Goal: Transaction & Acquisition: Purchase product/service

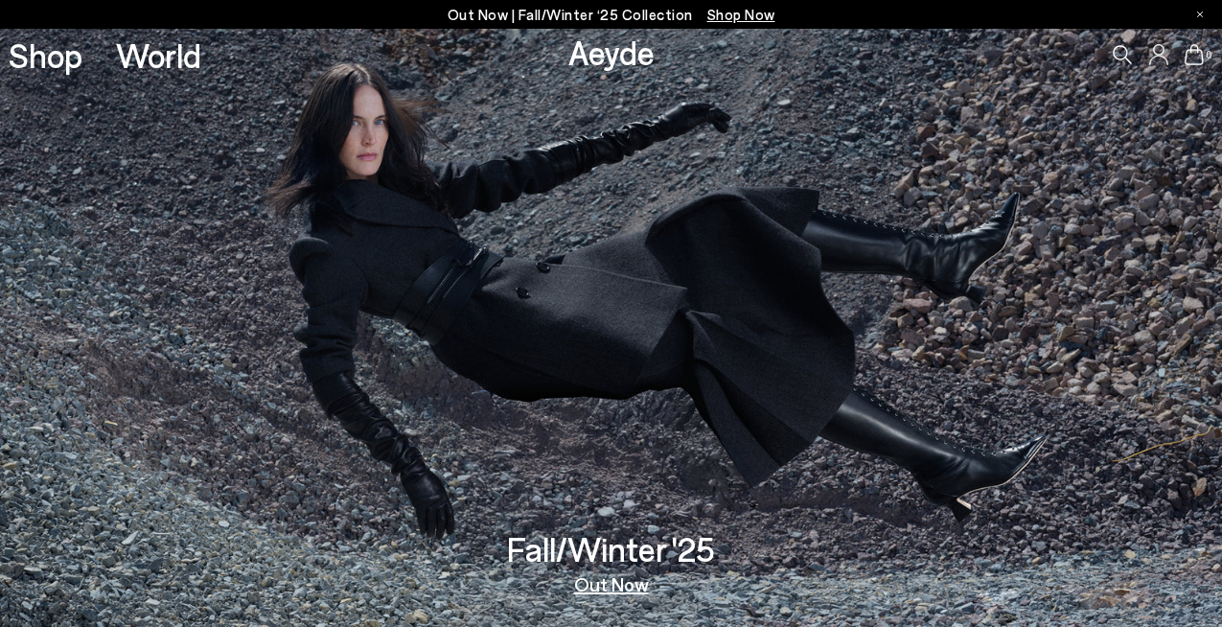
click at [1133, 57] on div "0" at bounding box center [1017, 55] width 407 height 52
click at [1124, 57] on icon at bounding box center [1121, 54] width 19 height 19
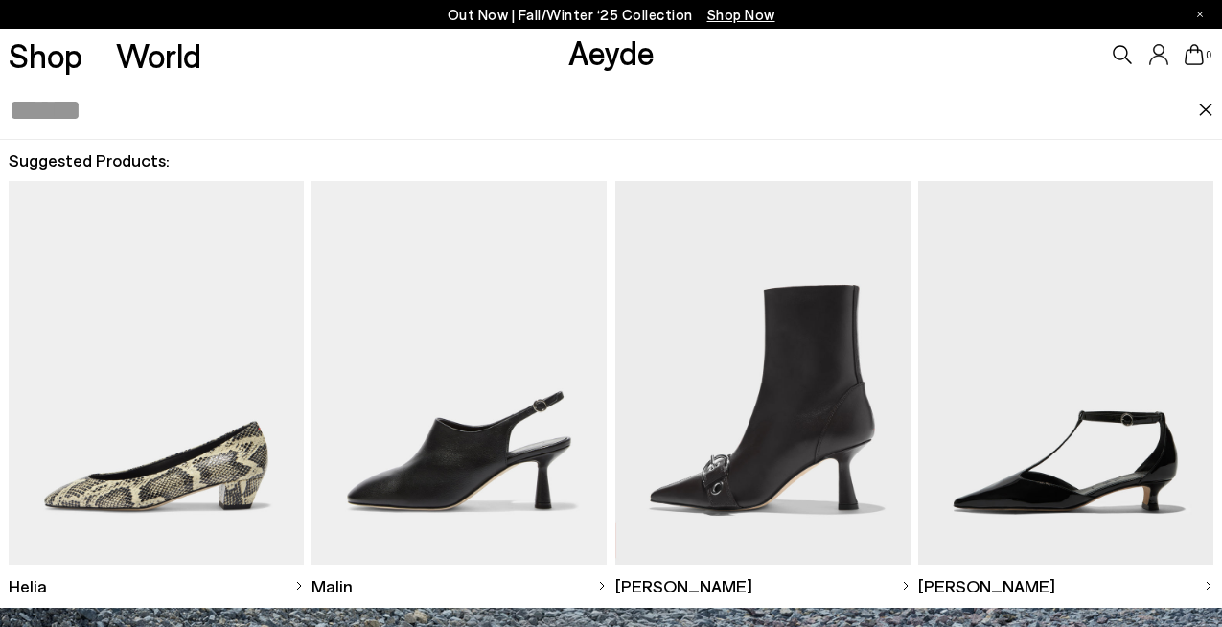
click at [751, 118] on input "text" at bounding box center [604, 109] width 1190 height 57
type input "******"
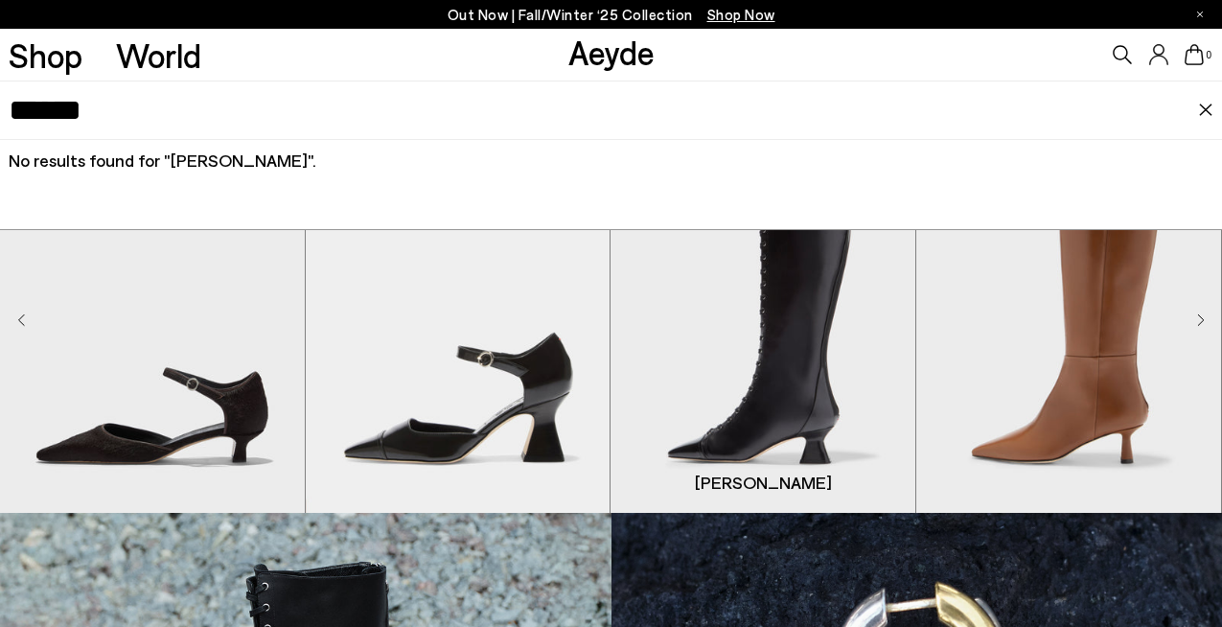
scroll to position [428, 0]
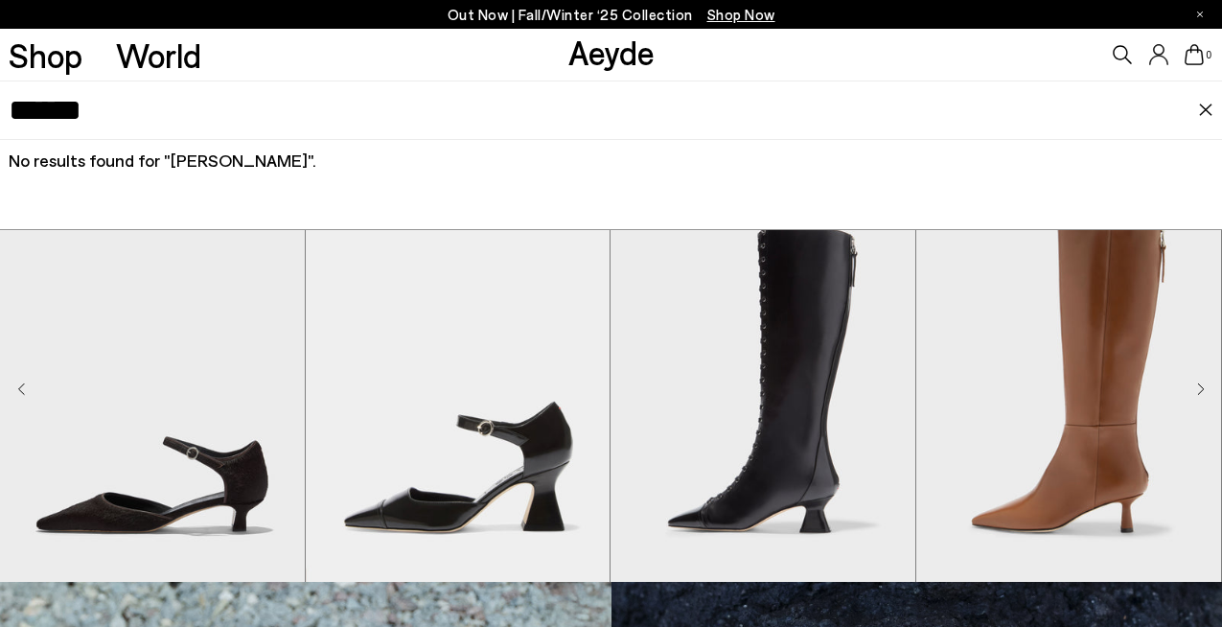
click at [57, 76] on div "Shop World" at bounding box center [100, 55] width 201 height 52
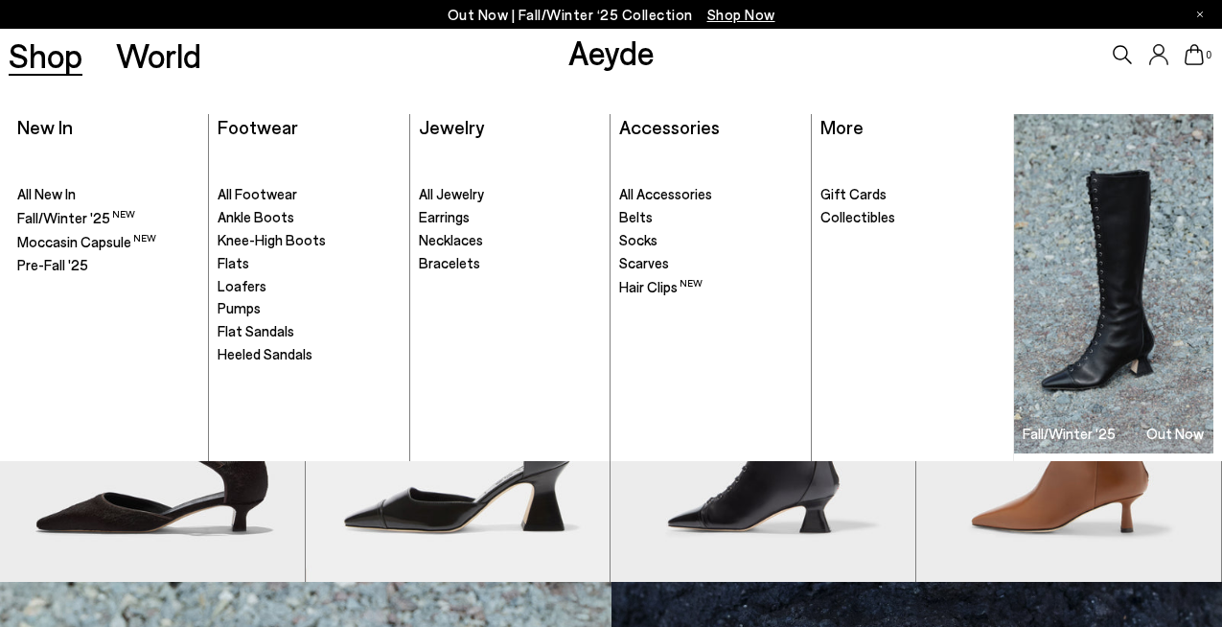
click at [57, 65] on link "Shop" at bounding box center [46, 55] width 74 height 34
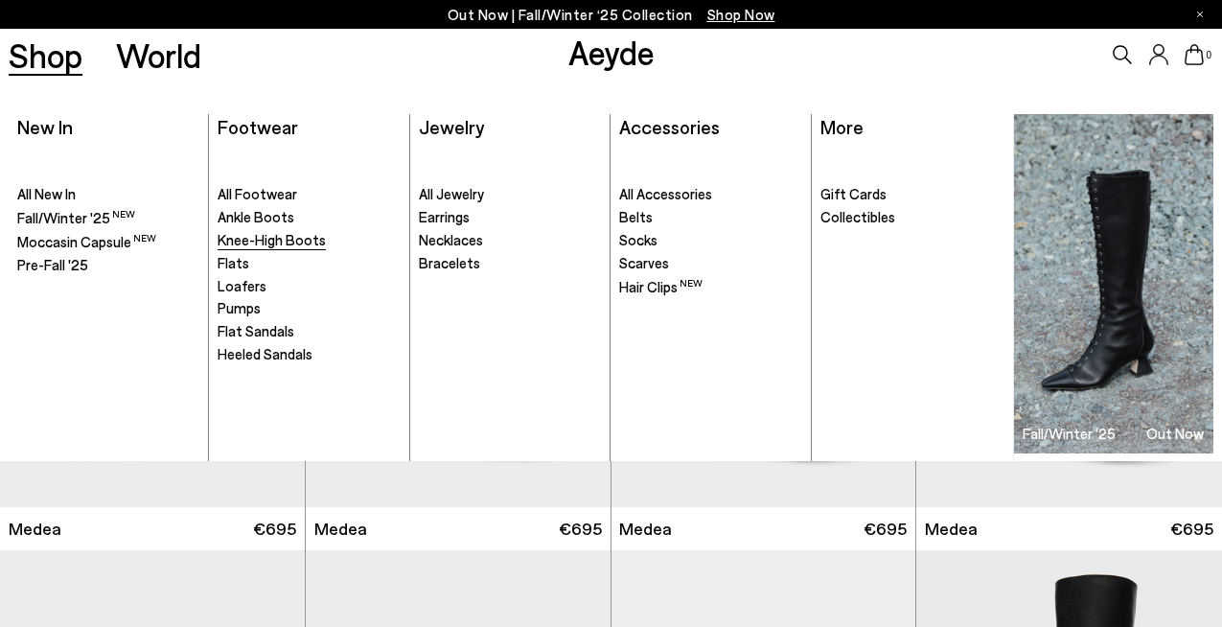
click at [262, 243] on span "Knee-High Boots" at bounding box center [272, 239] width 108 height 17
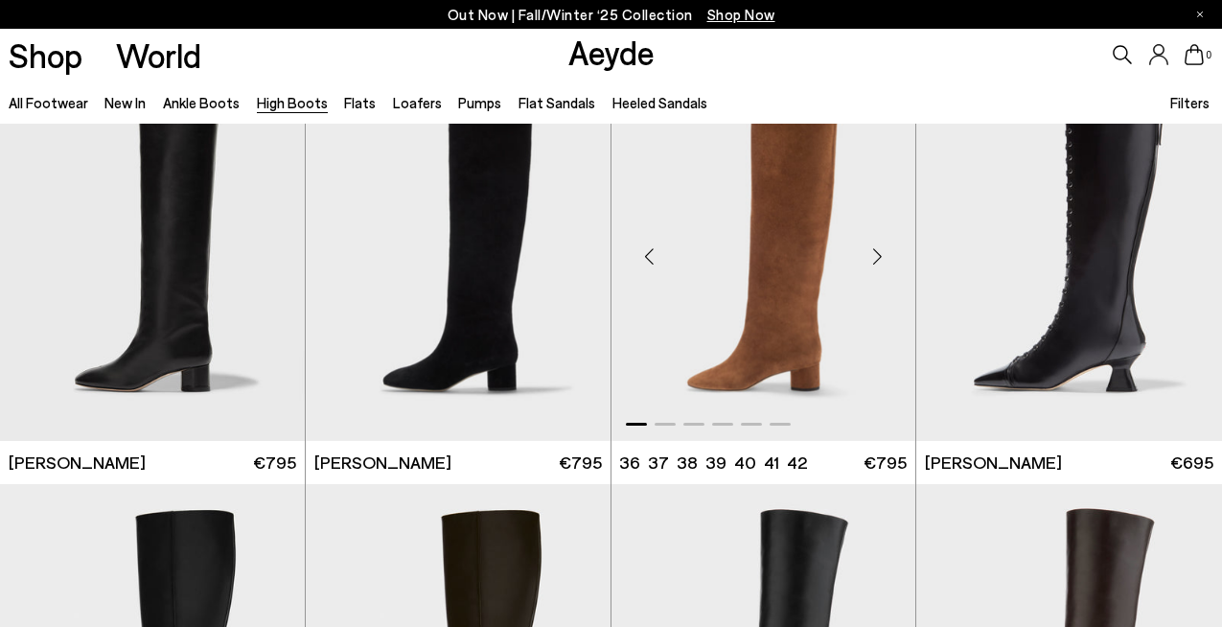
scroll to position [831, 0]
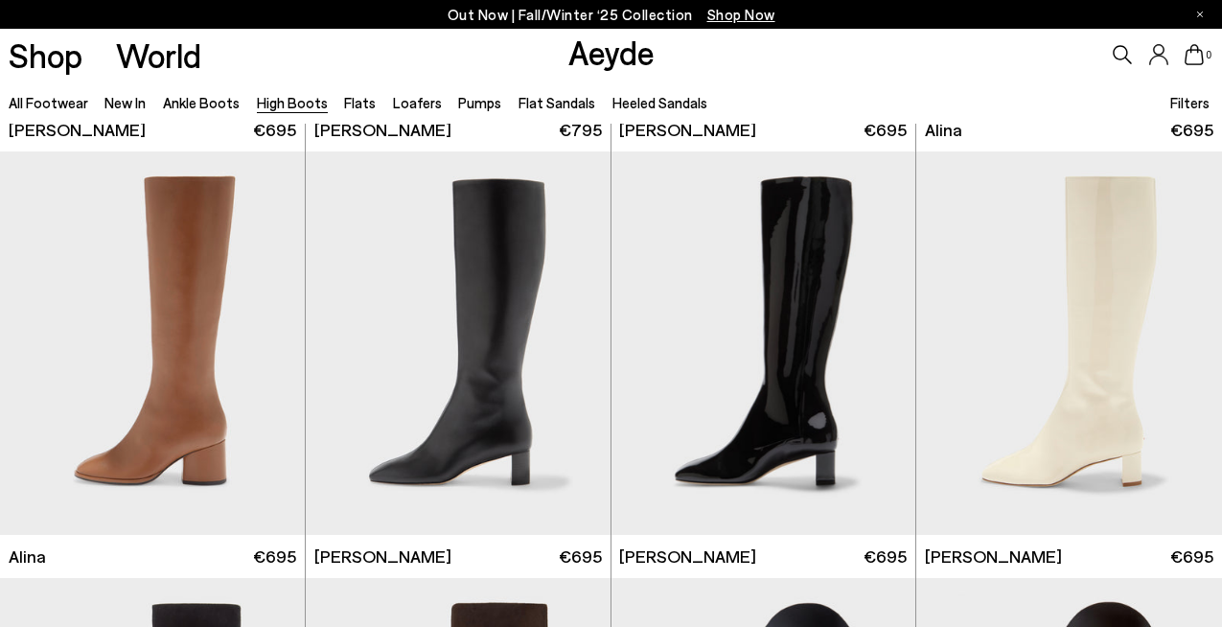
scroll to position [2518, 0]
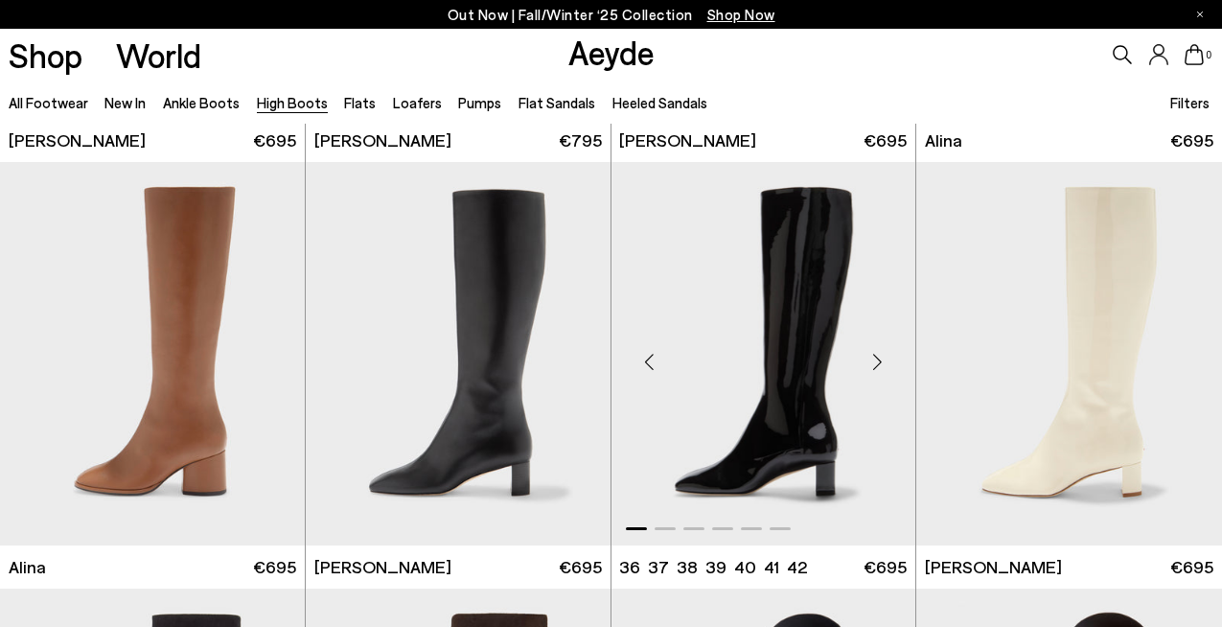
click at [772, 447] on img "1 / 6" at bounding box center [763, 353] width 305 height 383
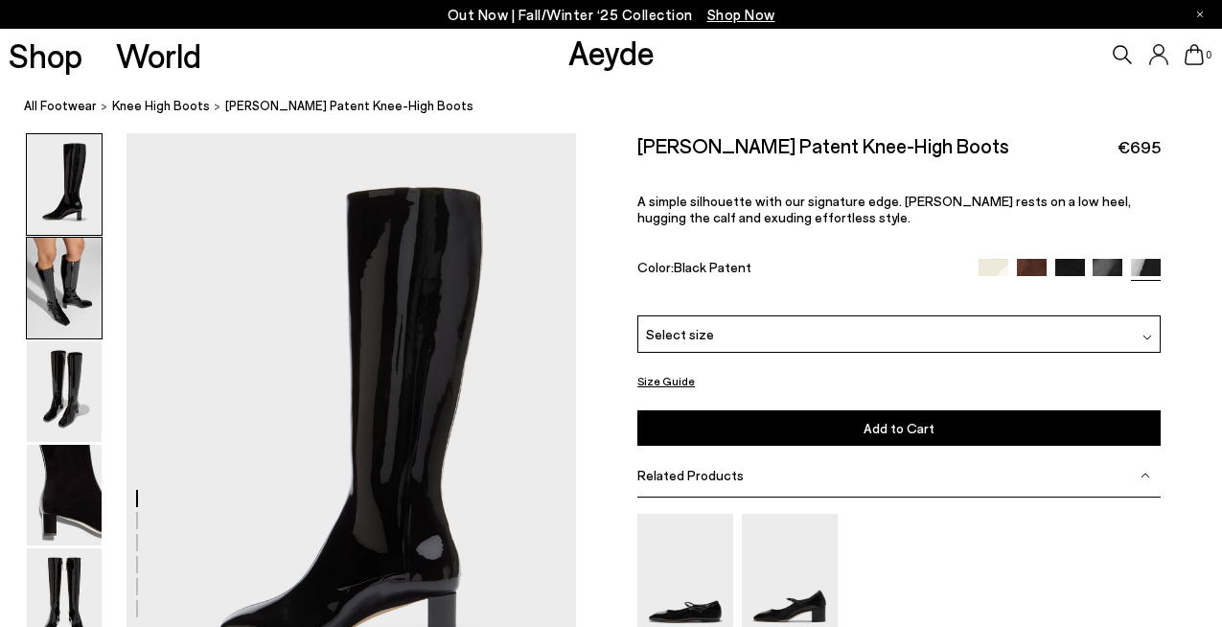
click at [81, 306] on img at bounding box center [64, 288] width 75 height 101
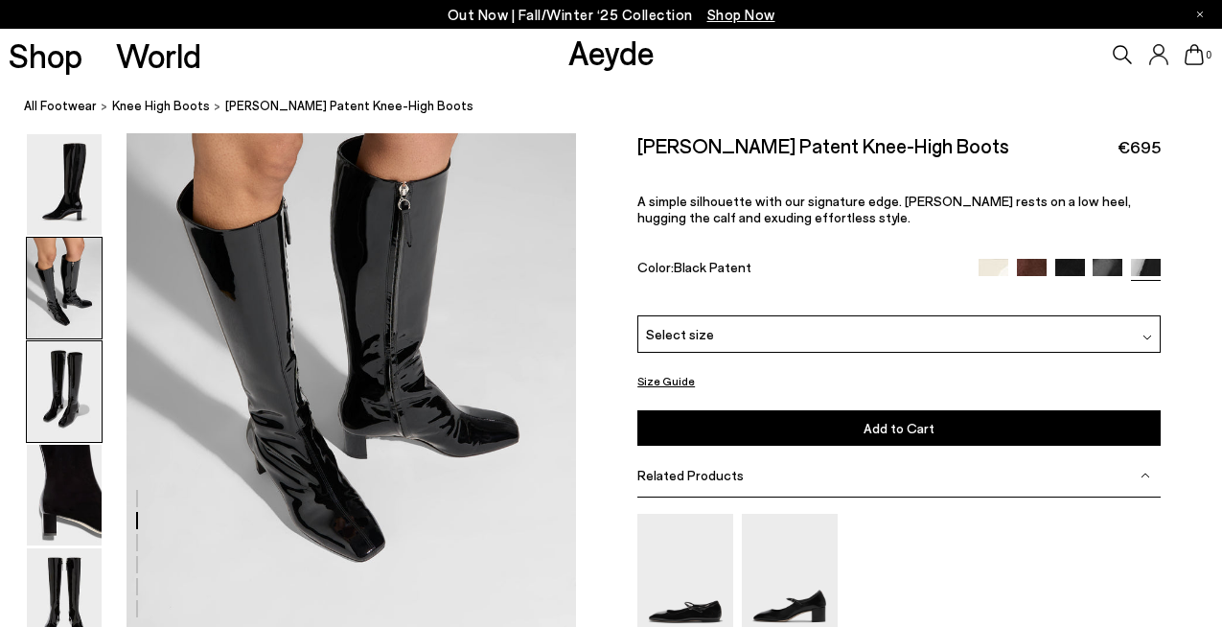
click at [96, 404] on img at bounding box center [64, 391] width 75 height 101
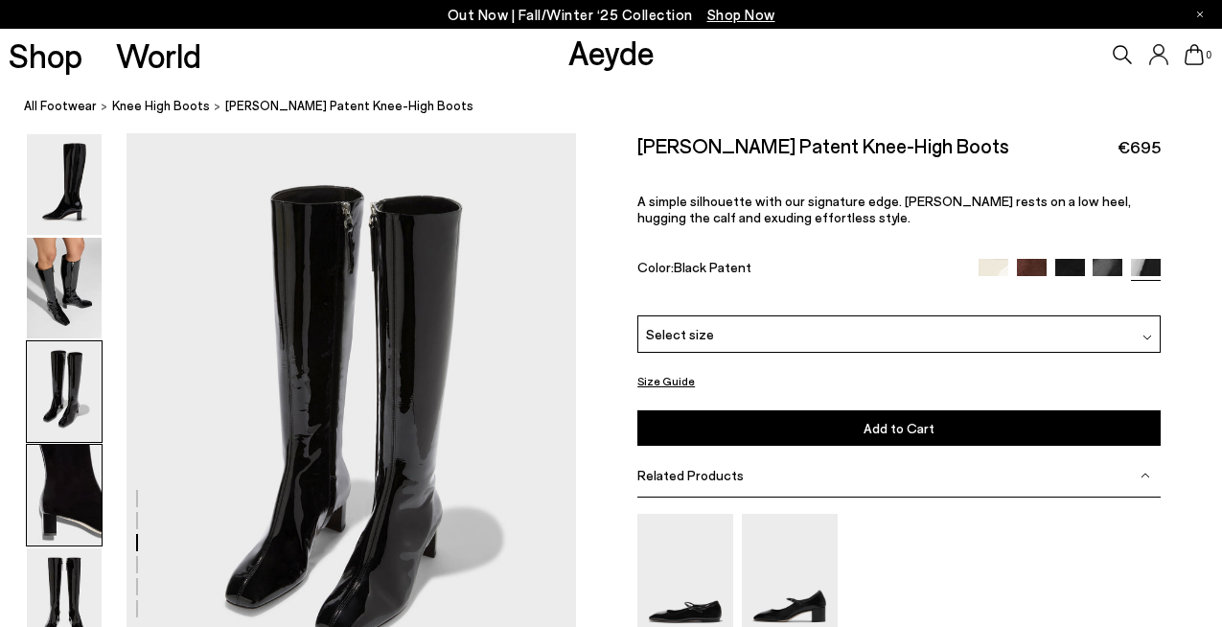
click at [87, 526] on img at bounding box center [64, 495] width 75 height 101
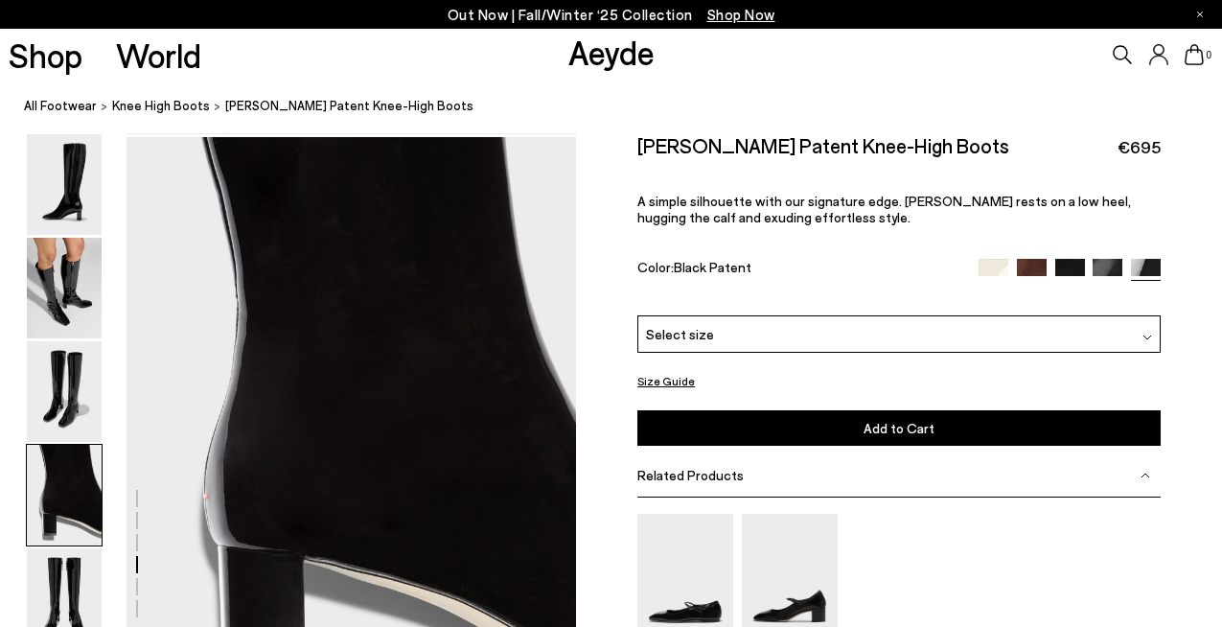
scroll to position [1810, 0]
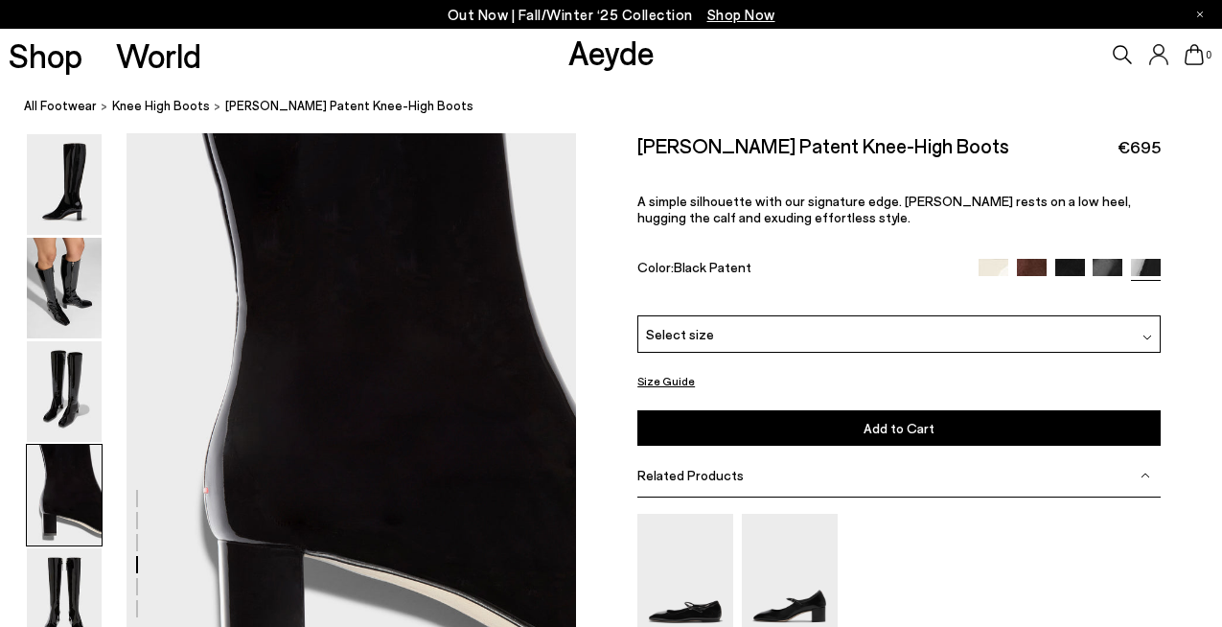
click at [870, 333] on div "Select size" at bounding box center [898, 333] width 523 height 37
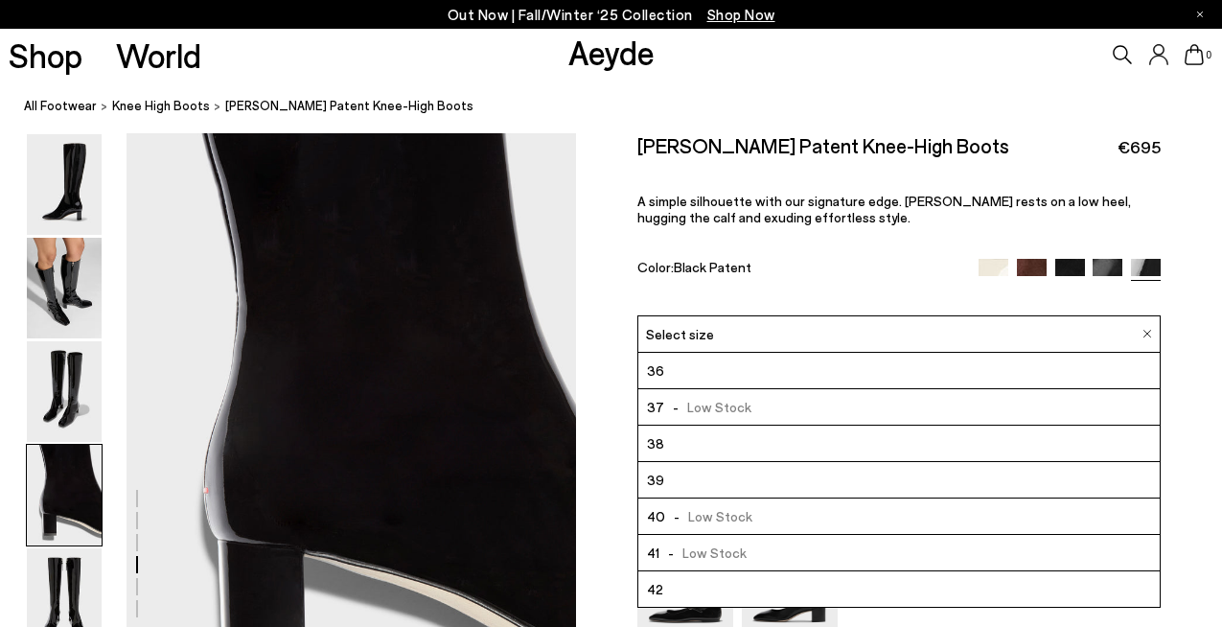
click at [665, 483] on li "39" at bounding box center [898, 480] width 521 height 36
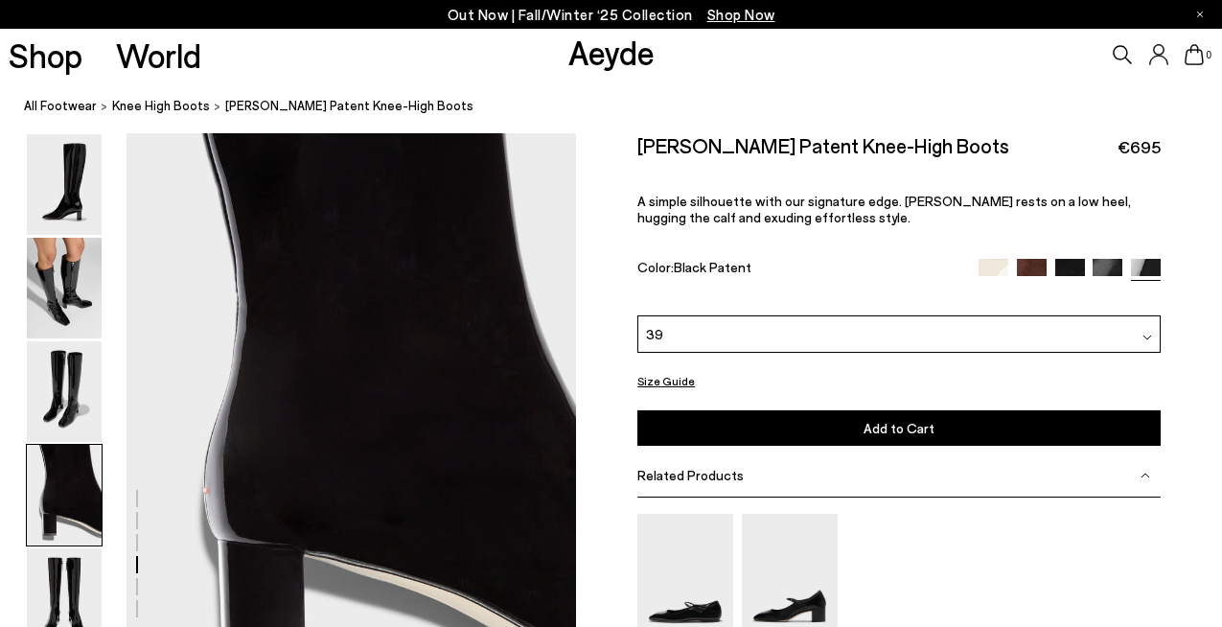
click at [714, 331] on div "39" at bounding box center [898, 333] width 523 height 37
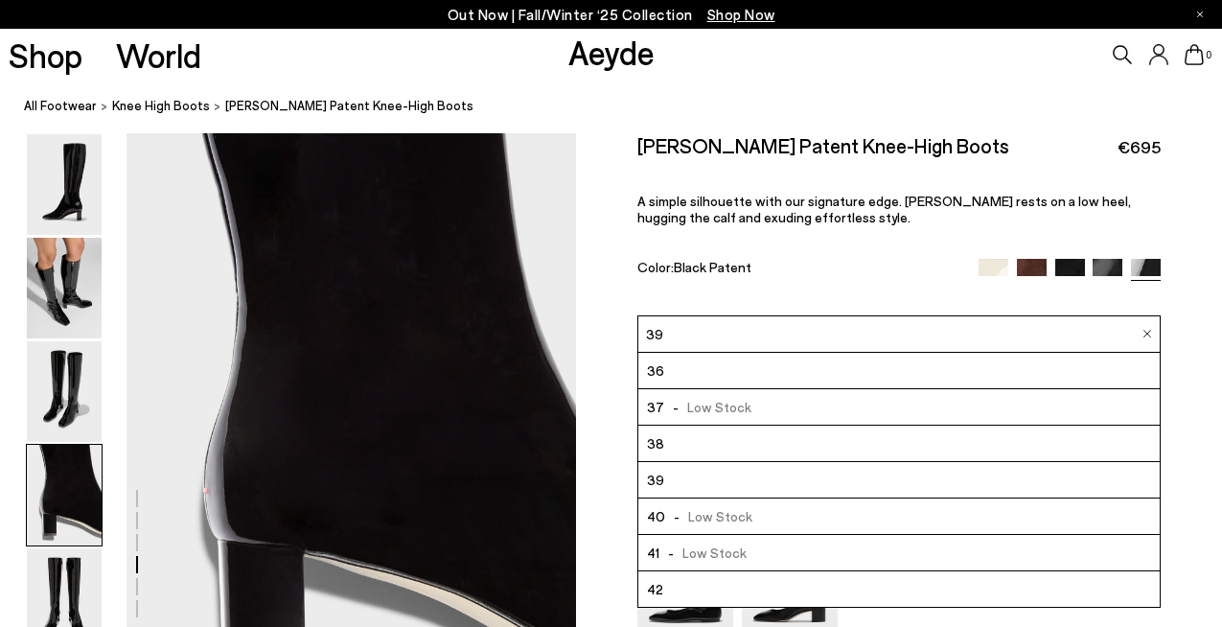
click at [679, 477] on li "39" at bounding box center [898, 480] width 521 height 36
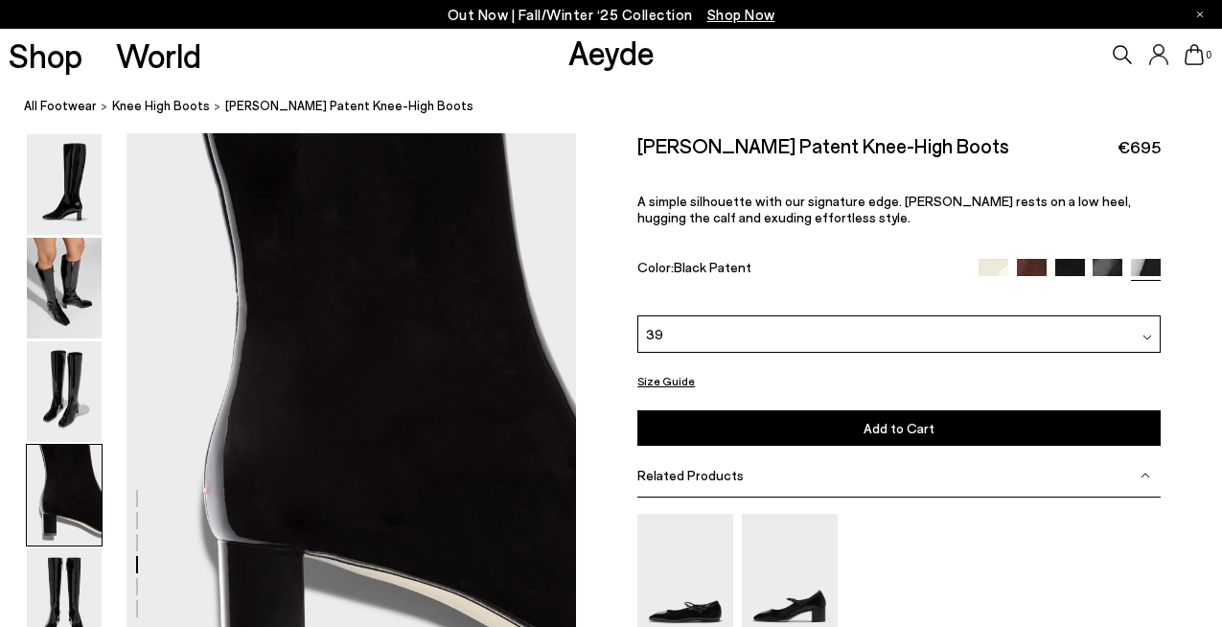
click at [688, 438] on button "Add to Cart Select a Size First" at bounding box center [898, 427] width 523 height 35
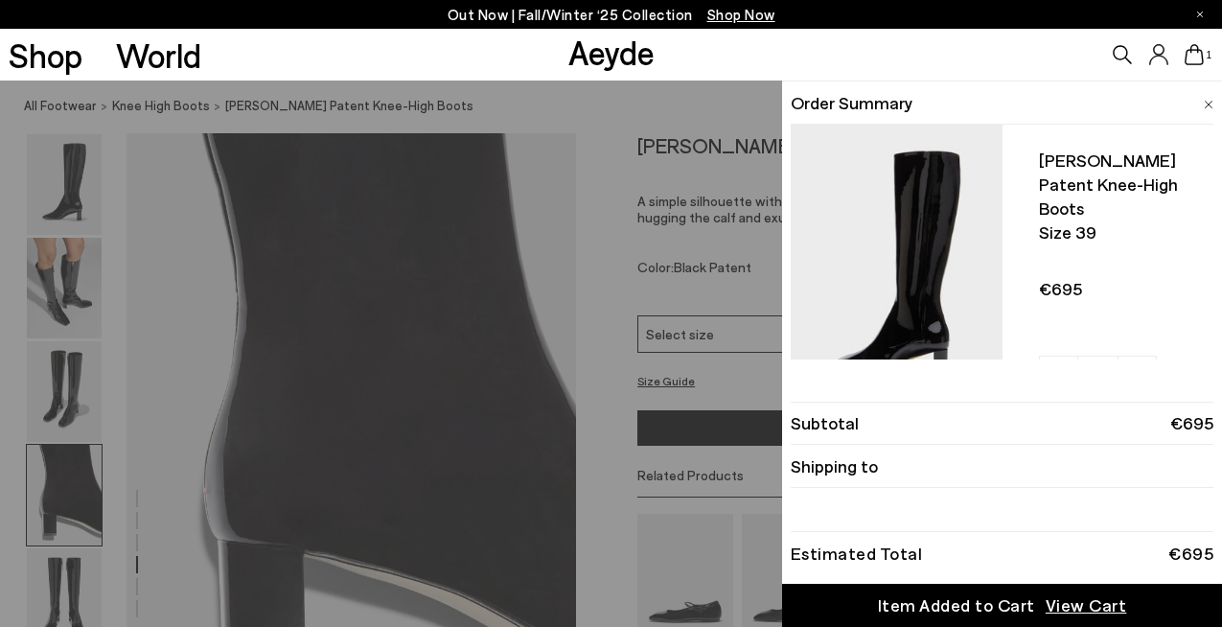
click at [725, 44] on div "Shop World Aeyde 1" at bounding box center [611, 55] width 1222 height 52
